Goal: Task Accomplishment & Management: Manage account settings

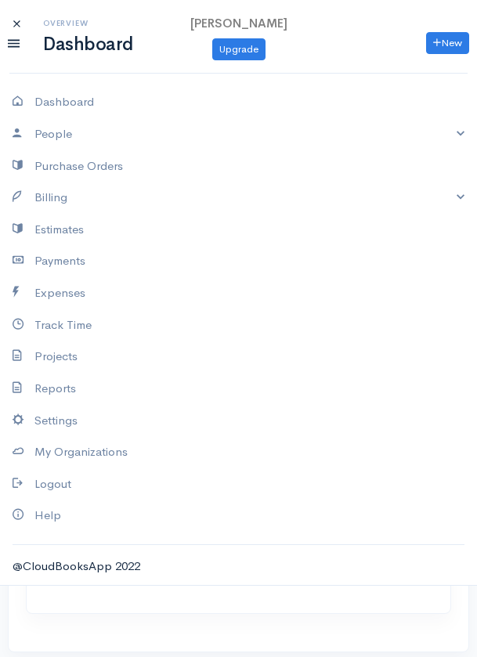
select select "365"
click at [82, 112] on link "Dashboard" at bounding box center [238, 102] width 477 height 32
click at [85, 100] on link "Dashboard" at bounding box center [238, 102] width 477 height 32
click at [27, 103] on icon at bounding box center [24, 102] width 22 height 20
click at [17, 41] on icon at bounding box center [14, 43] width 12 height 18
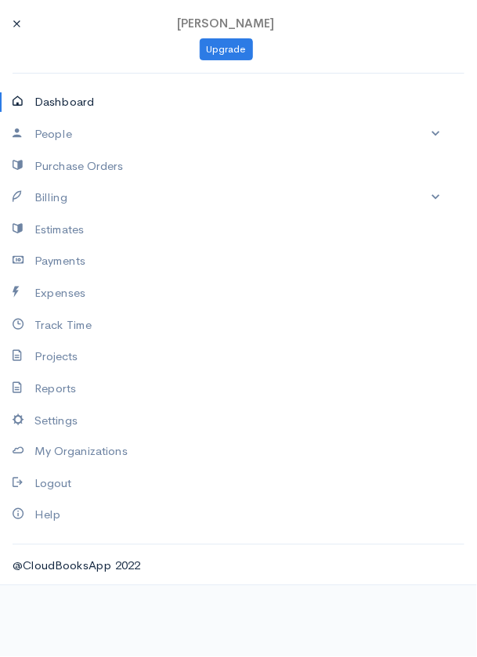
click at [82, 101] on link "Dashboard" at bounding box center [226, 102] width 452 height 32
click at [22, 105] on icon at bounding box center [24, 102] width 22 height 20
click at [85, 99] on link "Dashboard" at bounding box center [226, 102] width 452 height 32
click at [57, 110] on link "Dashboard" at bounding box center [226, 102] width 452 height 32
click at [13, 25] on icon at bounding box center [16, 24] width 7 height 13
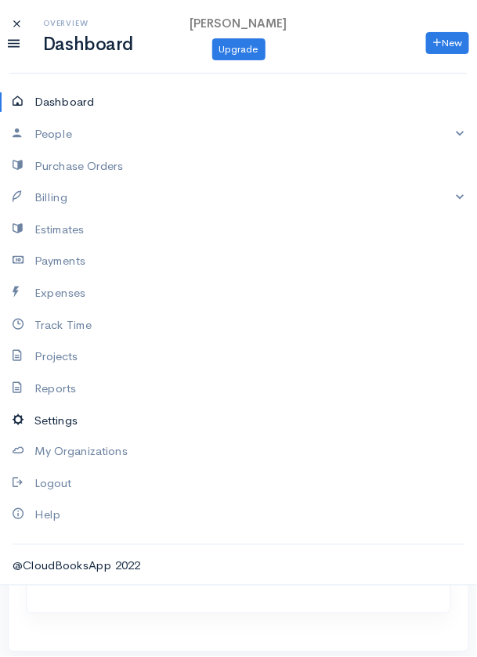
click at [59, 421] on link "Settings" at bounding box center [238, 421] width 477 height 32
select select "dd-mm-yyyy"
select select "3"
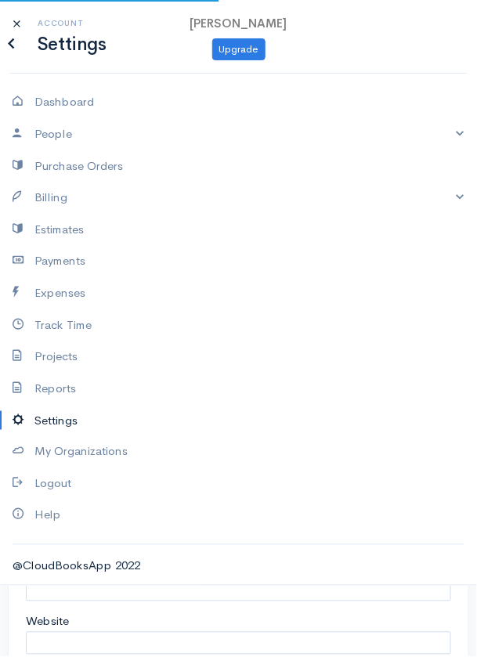
select select "Canada"
select select "CAD"
click at [85, 128] on link "People" at bounding box center [238, 134] width 477 height 32
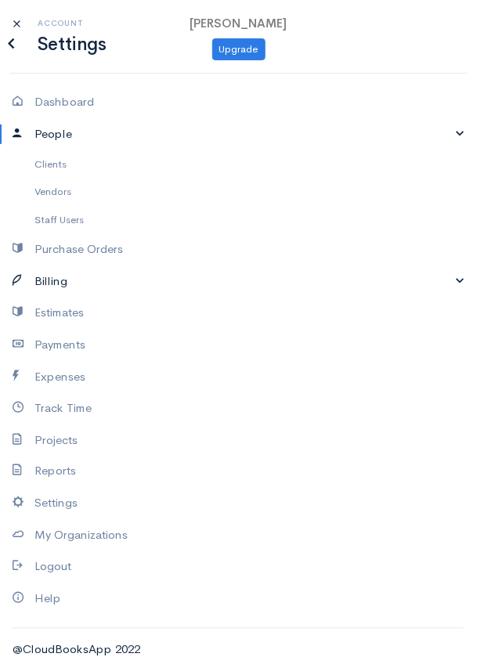
click at [454, 283] on link "Billing" at bounding box center [238, 281] width 477 height 32
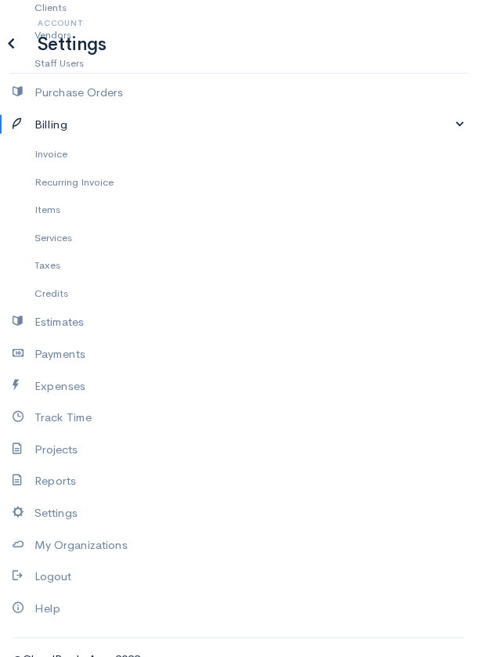
scroll to position [178, 0]
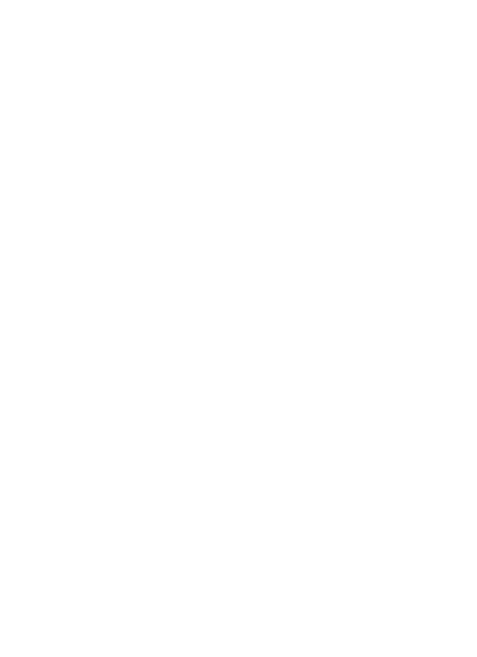
select select "365"
